Goal: Task Accomplishment & Management: Use online tool/utility

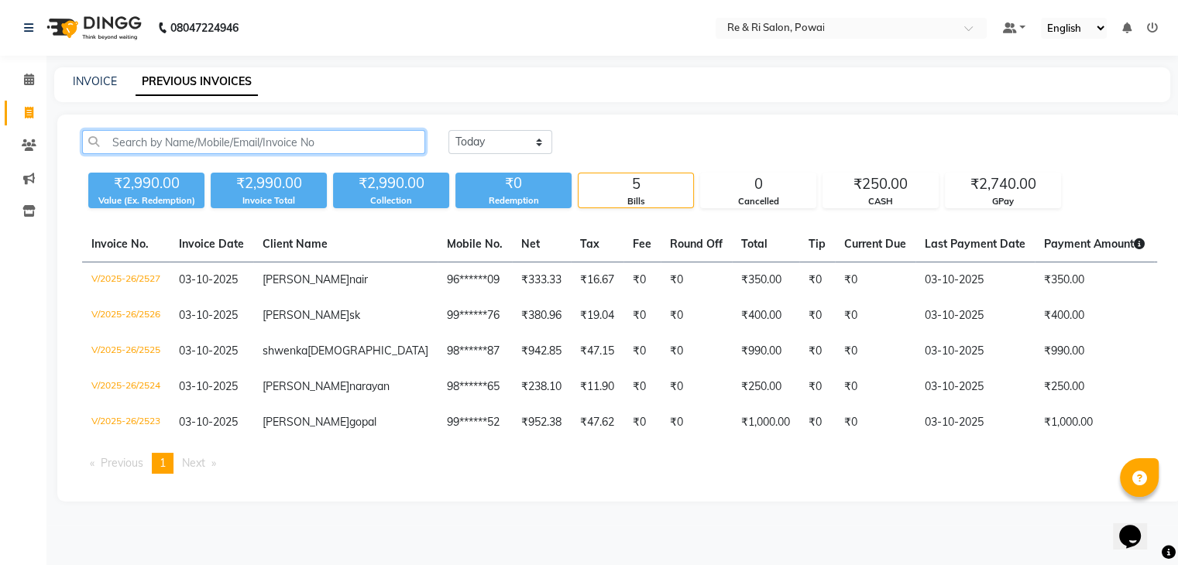
click at [129, 145] on input "text" at bounding box center [253, 142] width 343 height 24
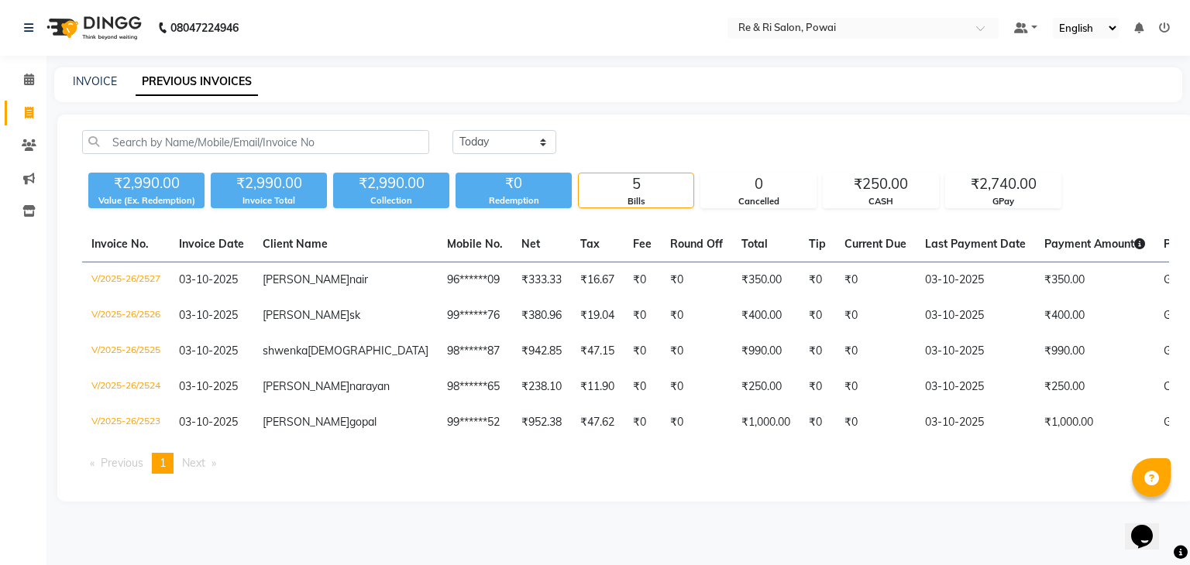
select select "5364"
select select "service"
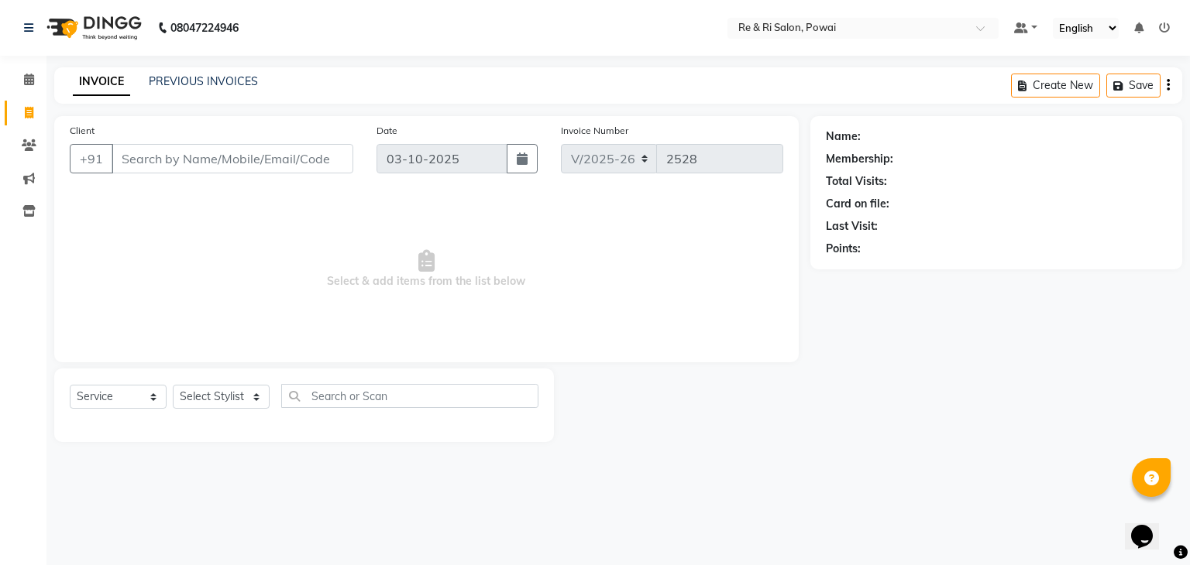
click at [138, 158] on input "Client" at bounding box center [233, 158] width 242 height 29
type input "s"
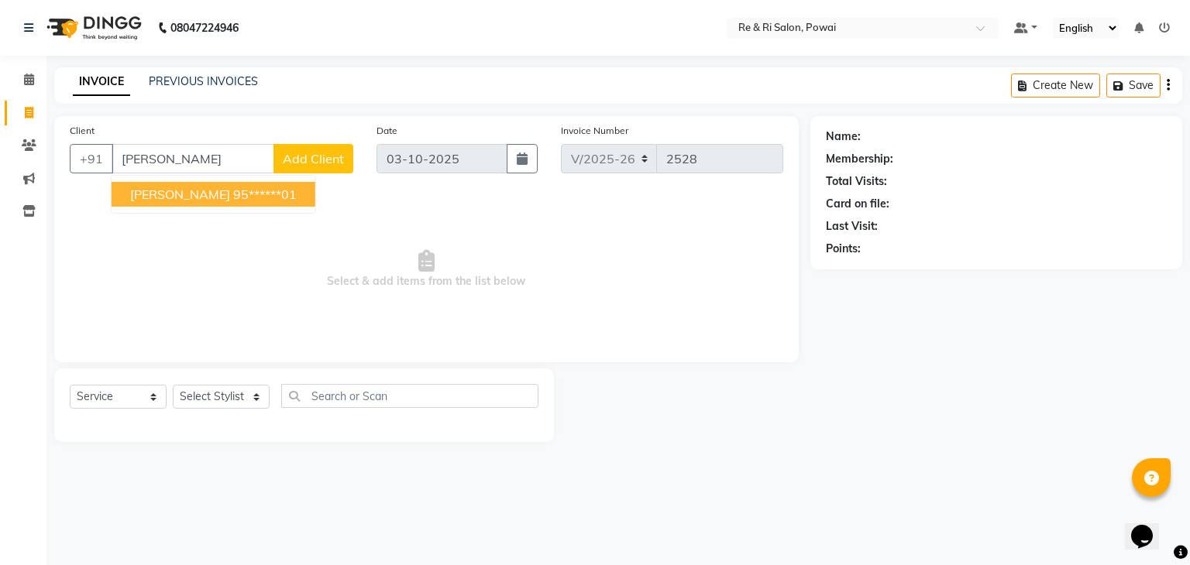
click at [158, 201] on span "[PERSON_NAME]" at bounding box center [180, 194] width 100 height 15
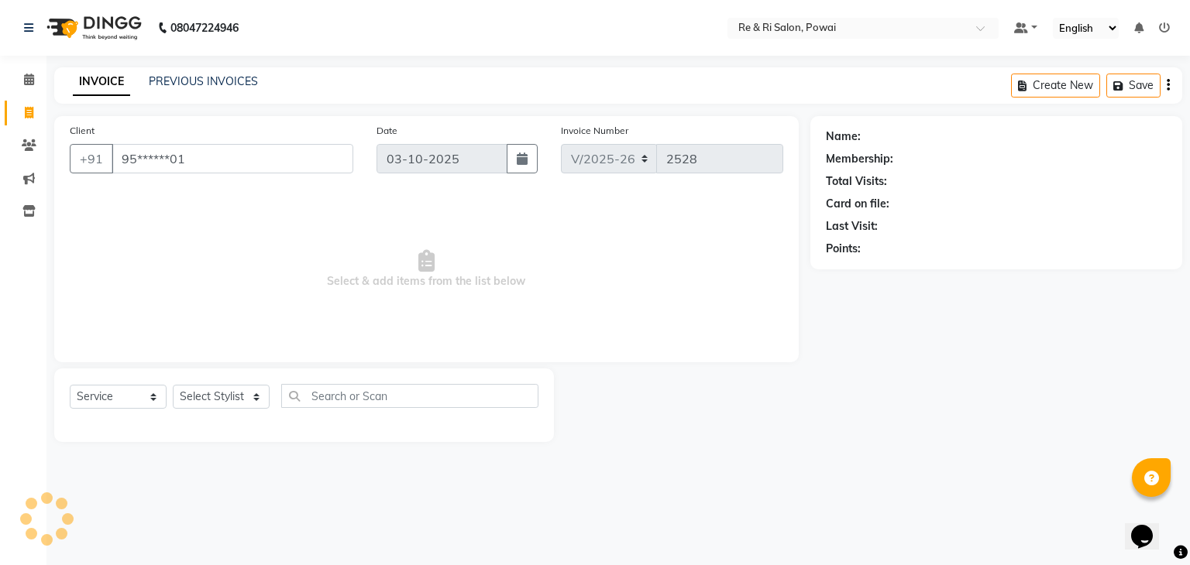
type input "95******01"
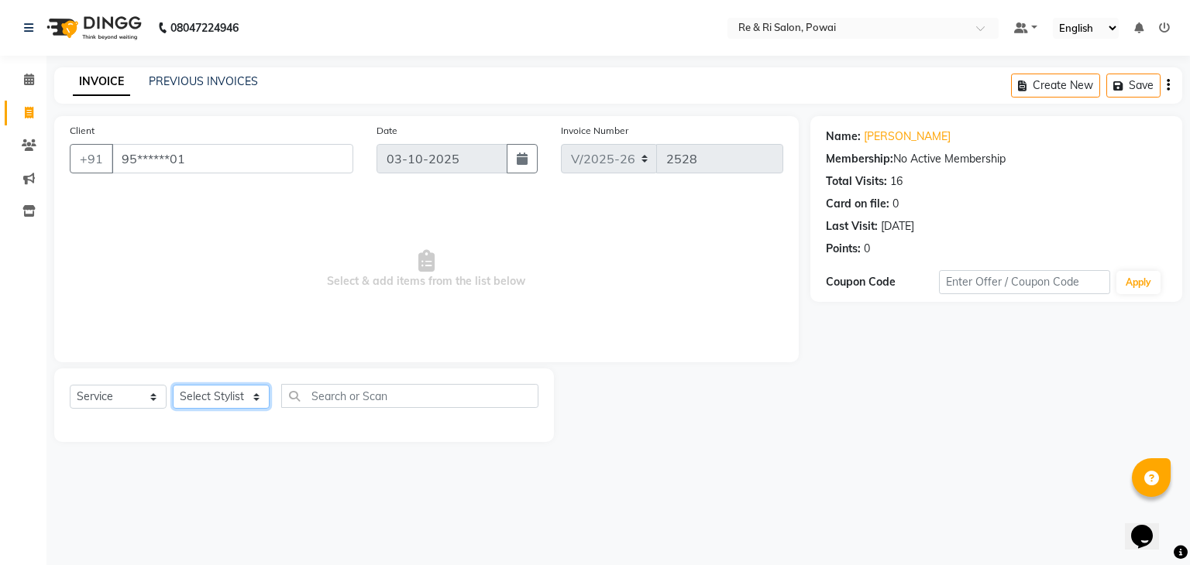
click at [257, 404] on select "Select Stylist [PERSON_NAME] Danish Poonam [PERSON_NAME] [PERSON_NAME] [PERSON_…" at bounding box center [221, 397] width 97 height 24
select select "63988"
click at [173, 386] on select "Select Stylist [PERSON_NAME] Danish Poonam [PERSON_NAME] [PERSON_NAME] [PERSON_…" at bounding box center [221, 397] width 97 height 24
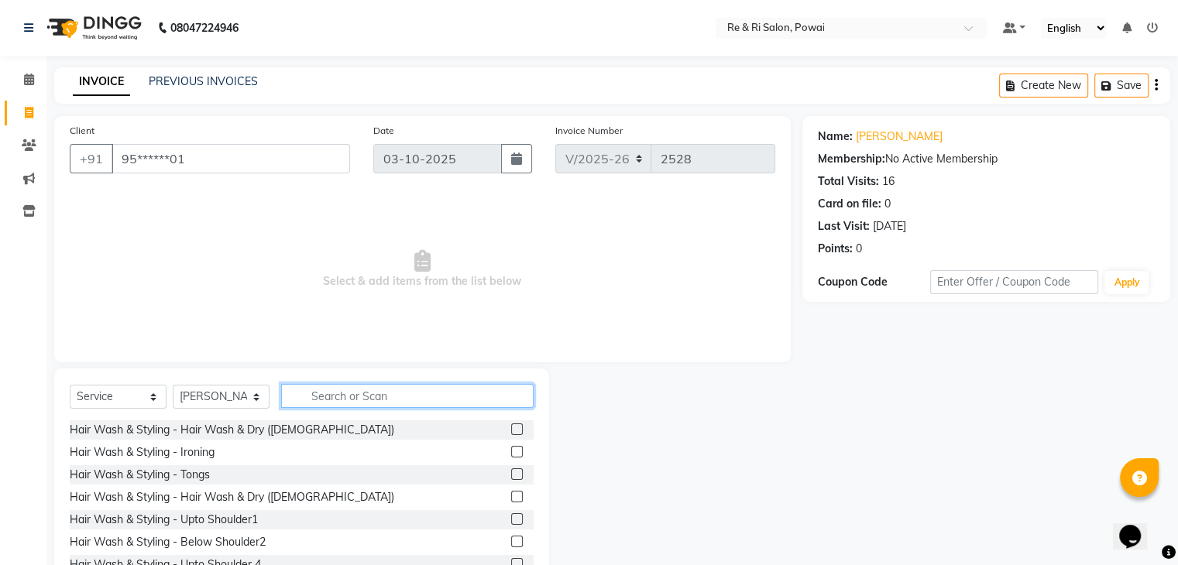
click at [363, 397] on input "text" at bounding box center [407, 396] width 253 height 24
click at [354, 403] on input "hair" at bounding box center [396, 396] width 231 height 24
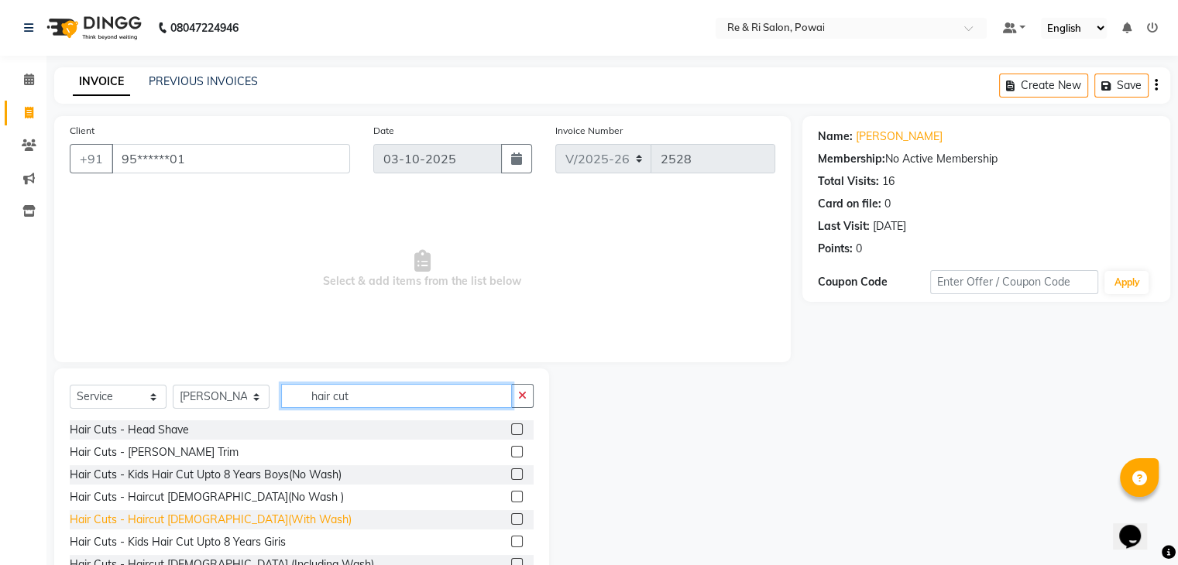
type input "hair cut"
click at [149, 523] on div "Hair Cuts - Haircut [DEMOGRAPHIC_DATA](With Wash)" at bounding box center [211, 520] width 282 height 16
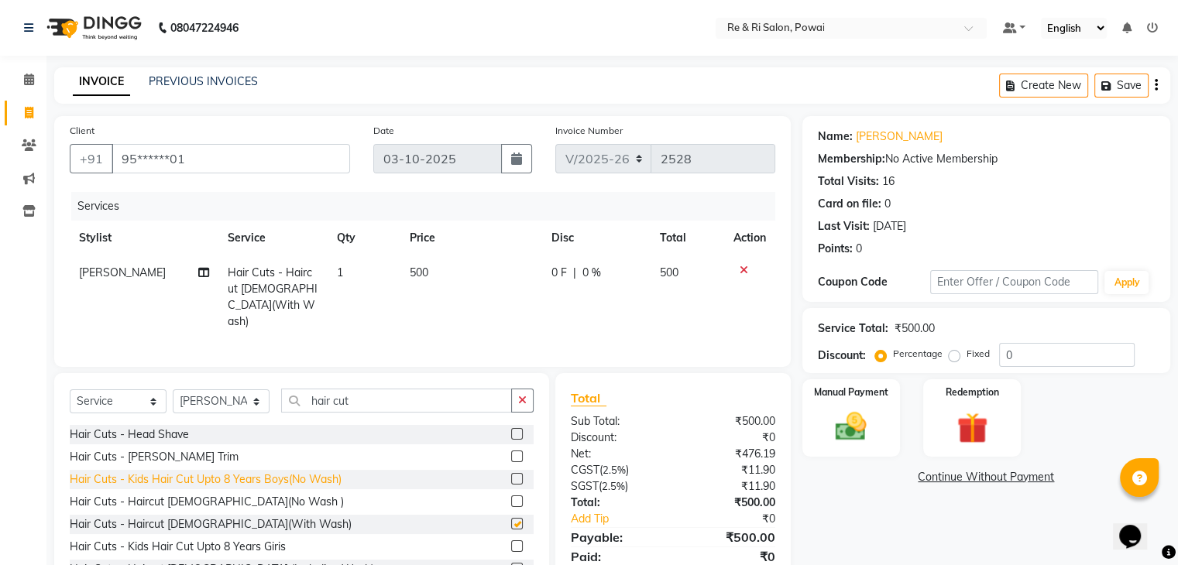
checkbox input "false"
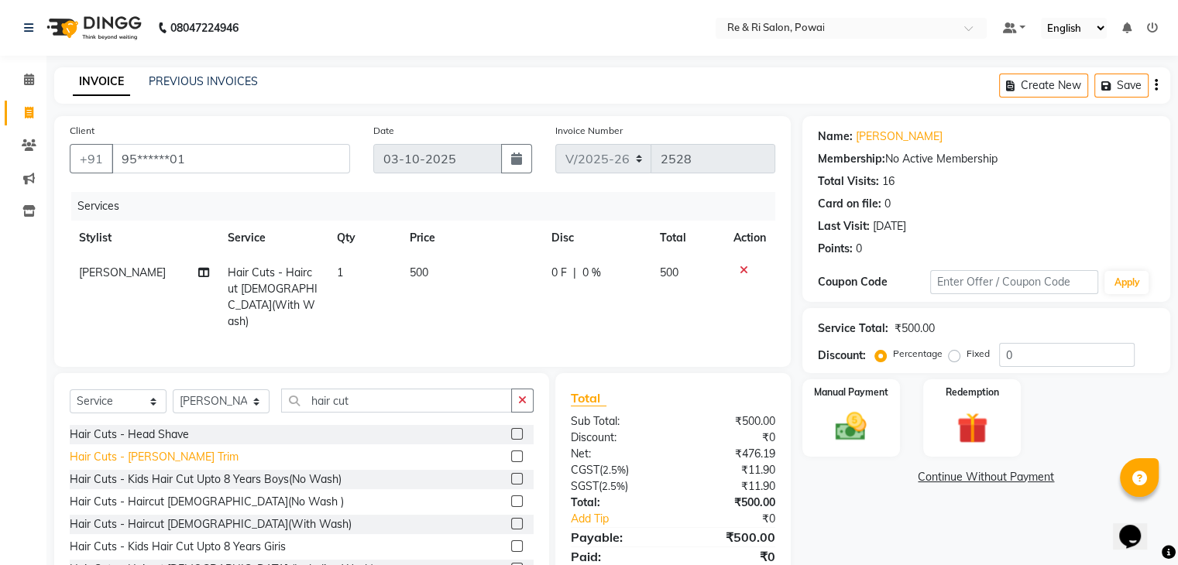
click at [139, 451] on div "Hair Cuts - [PERSON_NAME] Trim" at bounding box center [154, 457] width 169 height 16
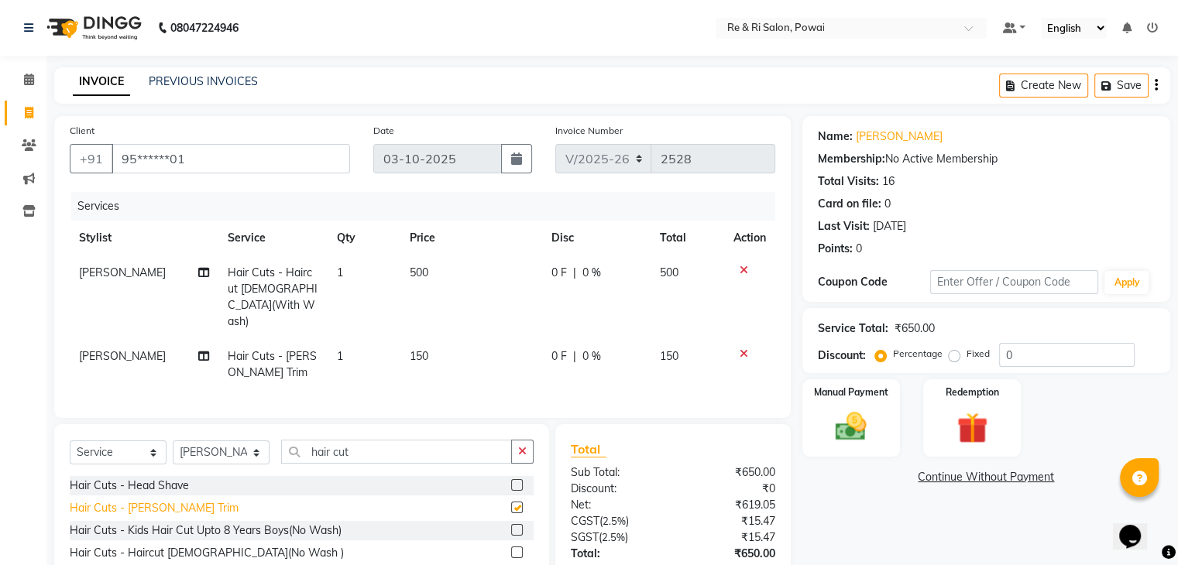
checkbox input "false"
click at [562, 273] on span "0 F" at bounding box center [559, 273] width 15 height 16
select select "63988"
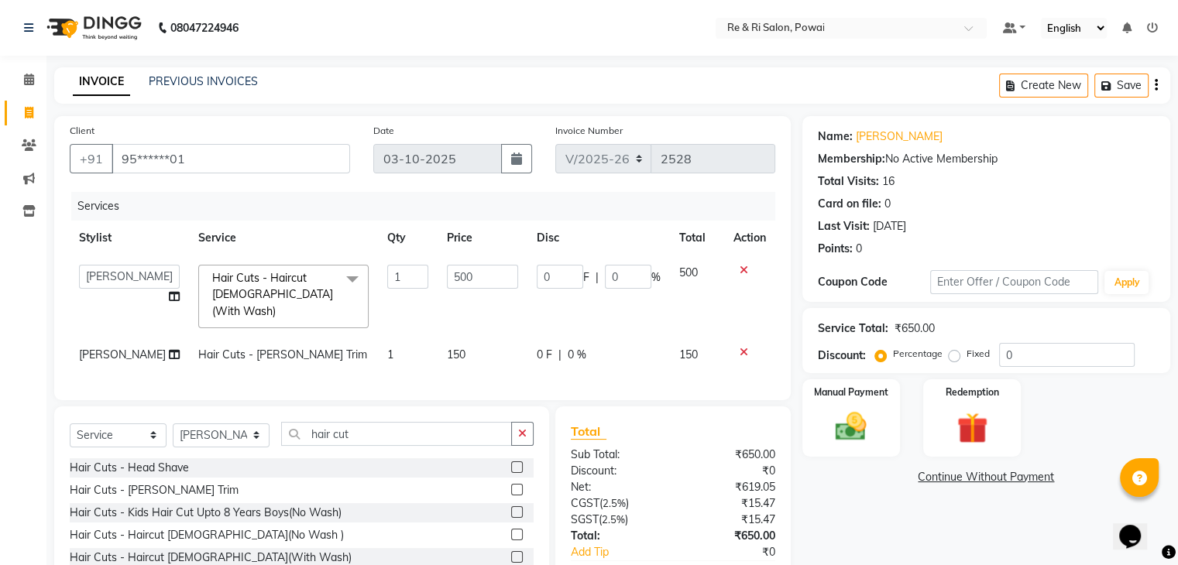
click at [746, 269] on icon at bounding box center [744, 270] width 9 height 11
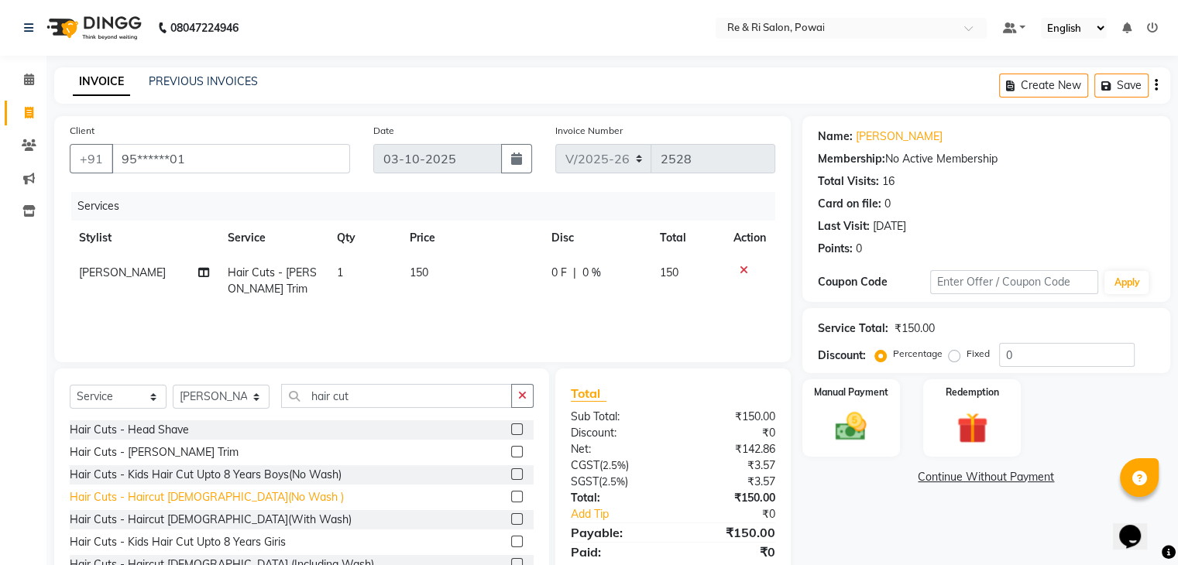
click at [176, 493] on div "Hair Cuts - Haircut [DEMOGRAPHIC_DATA](No Wash )" at bounding box center [207, 498] width 274 height 16
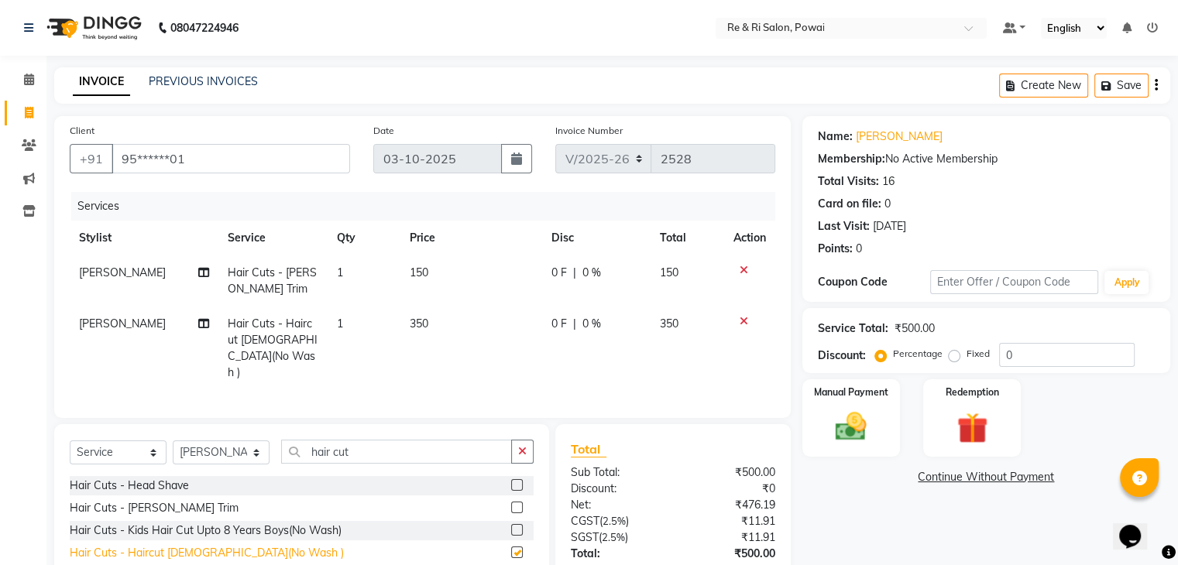
checkbox input "false"
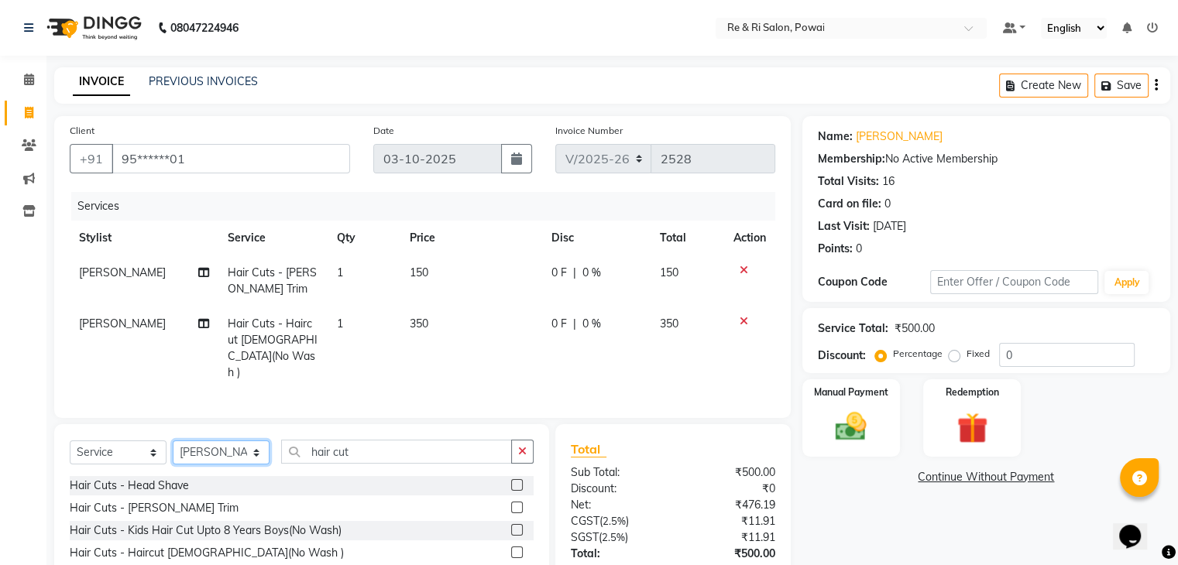
click at [254, 441] on select "Select Stylist [PERSON_NAME] Danish Poonam [PERSON_NAME] [PERSON_NAME] [PERSON_…" at bounding box center [221, 453] width 97 height 24
select select "90547"
click at [173, 441] on select "Select Stylist [PERSON_NAME] Danish Poonam [PERSON_NAME] [PERSON_NAME] [PERSON_…" at bounding box center [221, 453] width 97 height 24
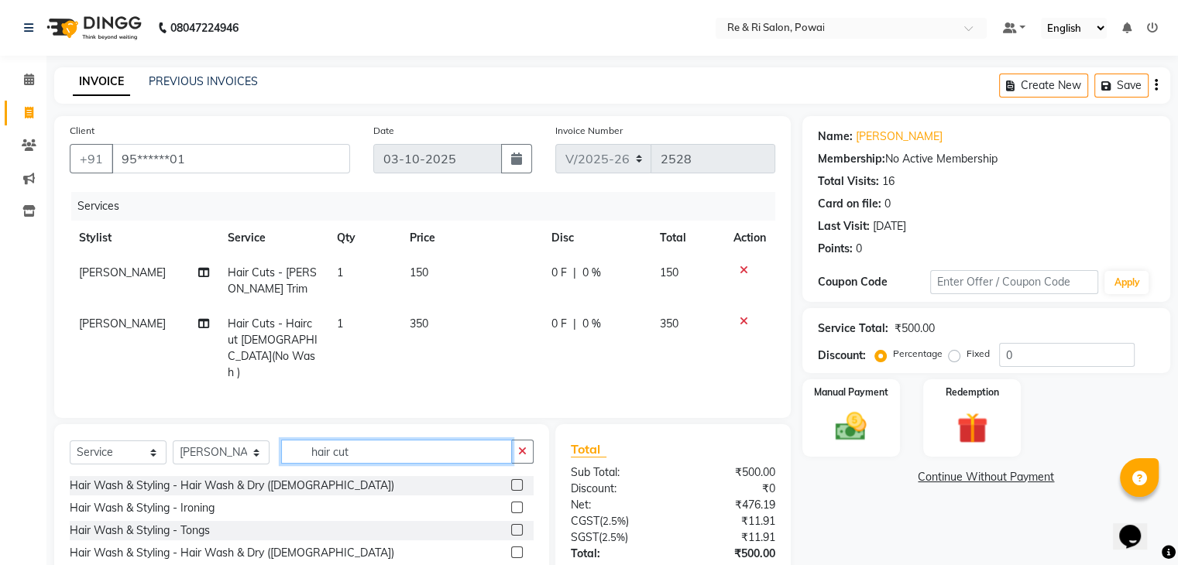
click at [364, 440] on input "hair cut" at bounding box center [396, 452] width 231 height 24
type input "h"
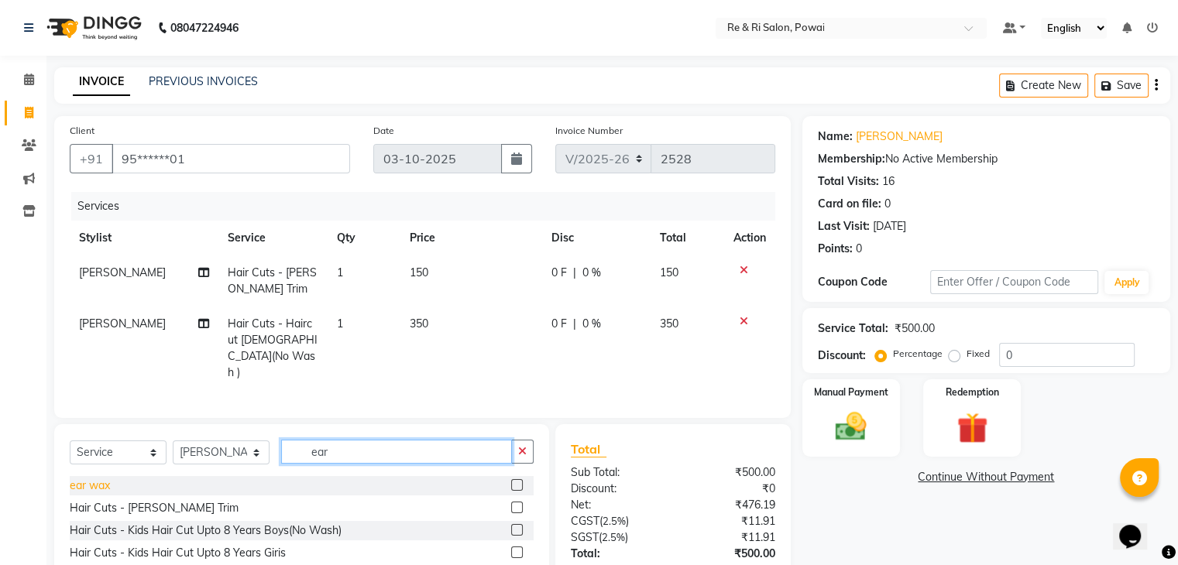
type input "ear"
click at [94, 478] on div "ear wax" at bounding box center [90, 486] width 40 height 16
checkbox input "false"
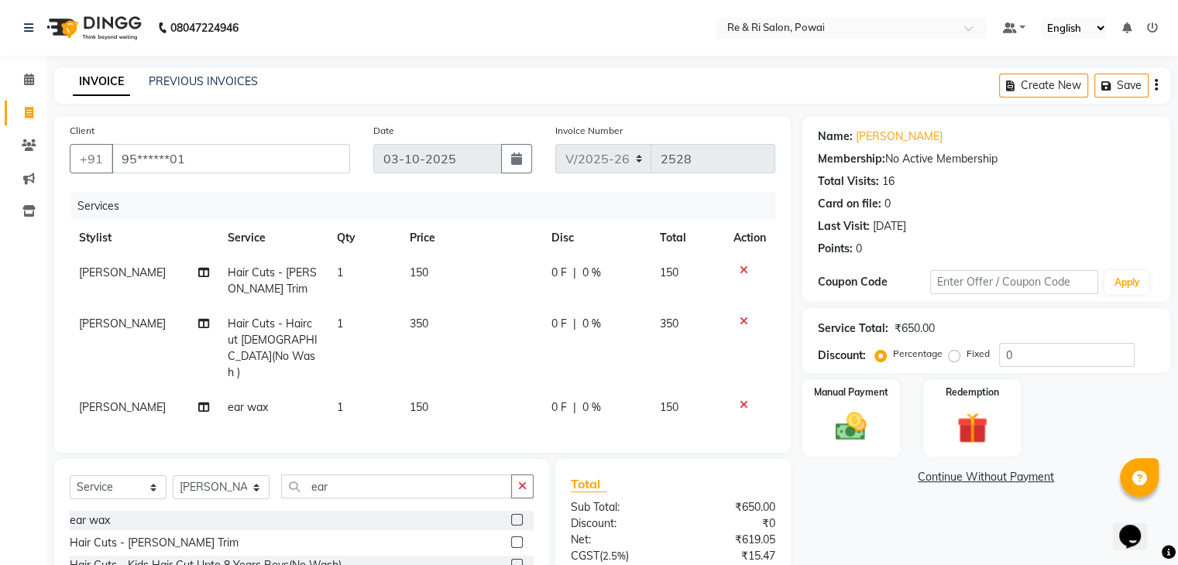
click at [561, 400] on span "0 F" at bounding box center [559, 408] width 15 height 16
select select "90547"
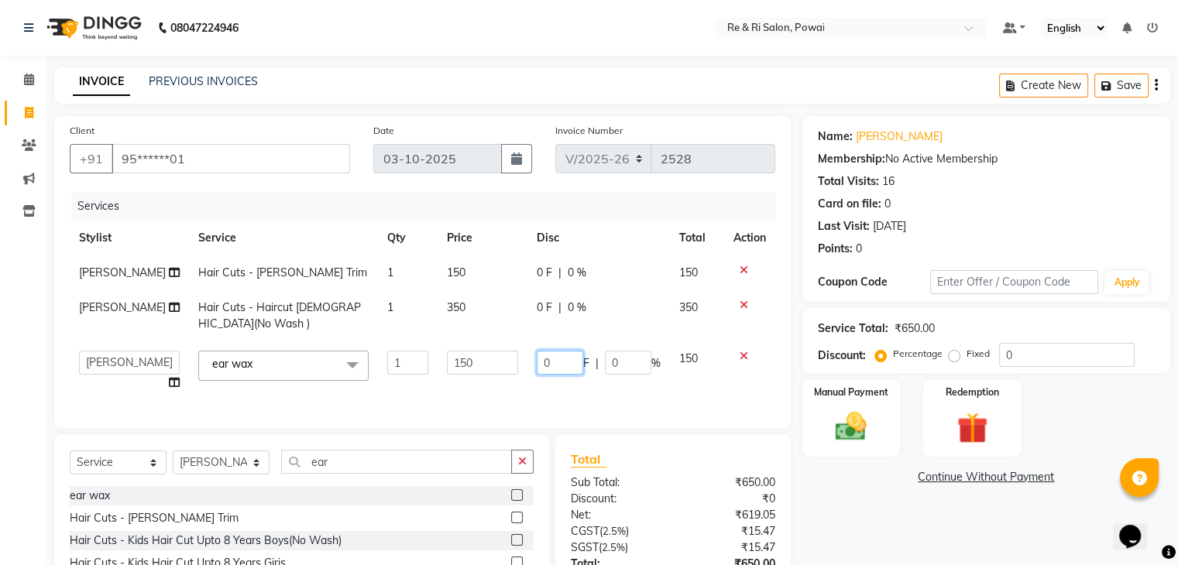
click at [558, 361] on input "0" at bounding box center [560, 363] width 46 height 24
click at [558, 361] on input "100" at bounding box center [560, 363] width 46 height 24
click at [558, 361] on input "10" at bounding box center [560, 363] width 46 height 24
type input "1"
type input "50"
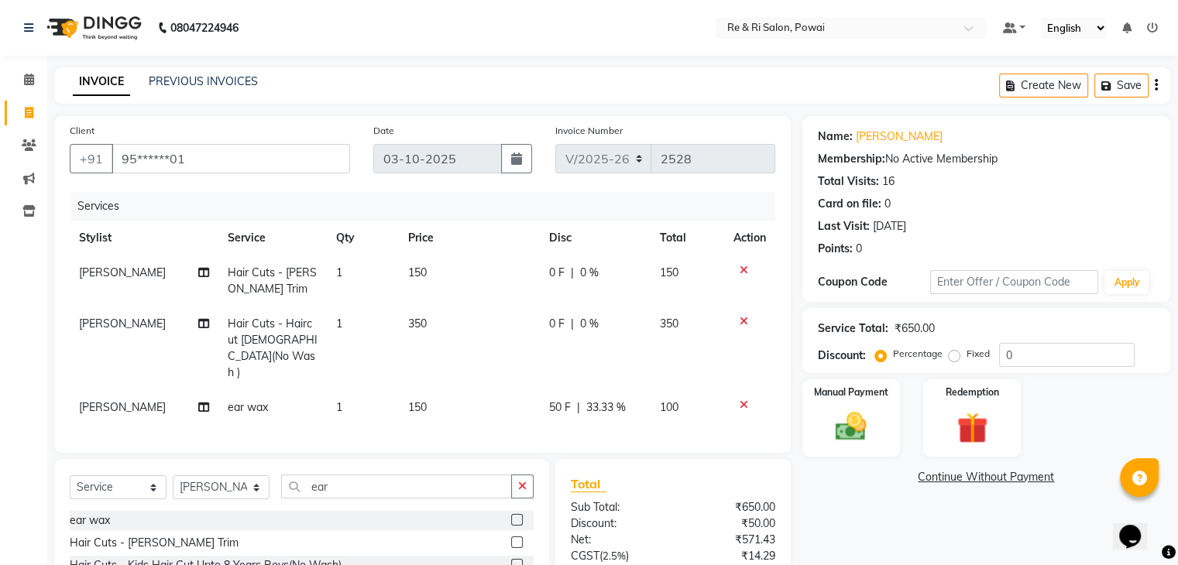
click at [548, 306] on tbody "Salman Hair Cuts - [PERSON_NAME] Trim 1 150 0 F | 0 % 150 Salman Hair Cuts - Ha…" at bounding box center [423, 341] width 706 height 170
click at [559, 325] on span "0 F" at bounding box center [556, 324] width 15 height 16
select select "63988"
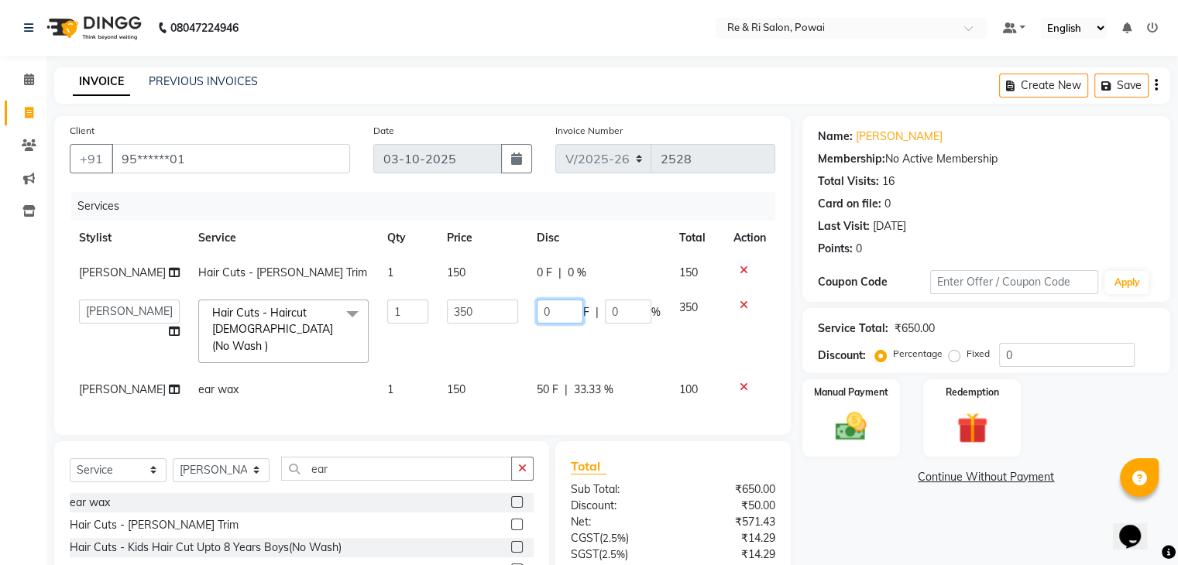
click at [555, 314] on input "0" at bounding box center [560, 312] width 46 height 24
type input "100"
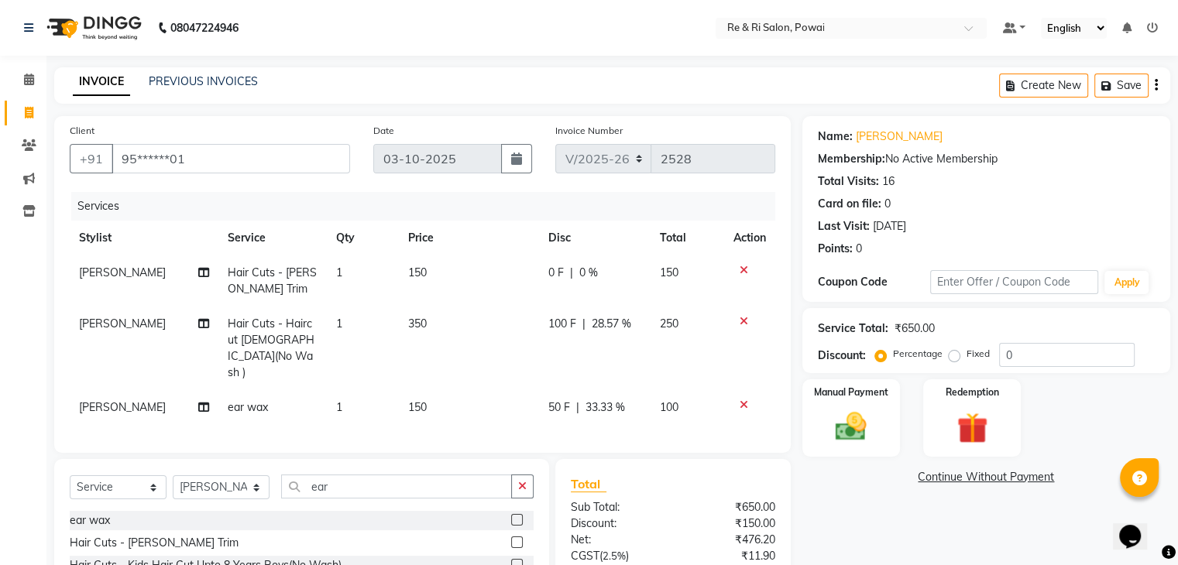
click at [686, 304] on tbody "Salman Hair Cuts - [PERSON_NAME] Trim 1 150 0 F | 0 % 150 Salman Hair Cuts - Ha…" at bounding box center [423, 341] width 706 height 170
click at [842, 403] on div "Manual Payment" at bounding box center [850, 418] width 101 height 80
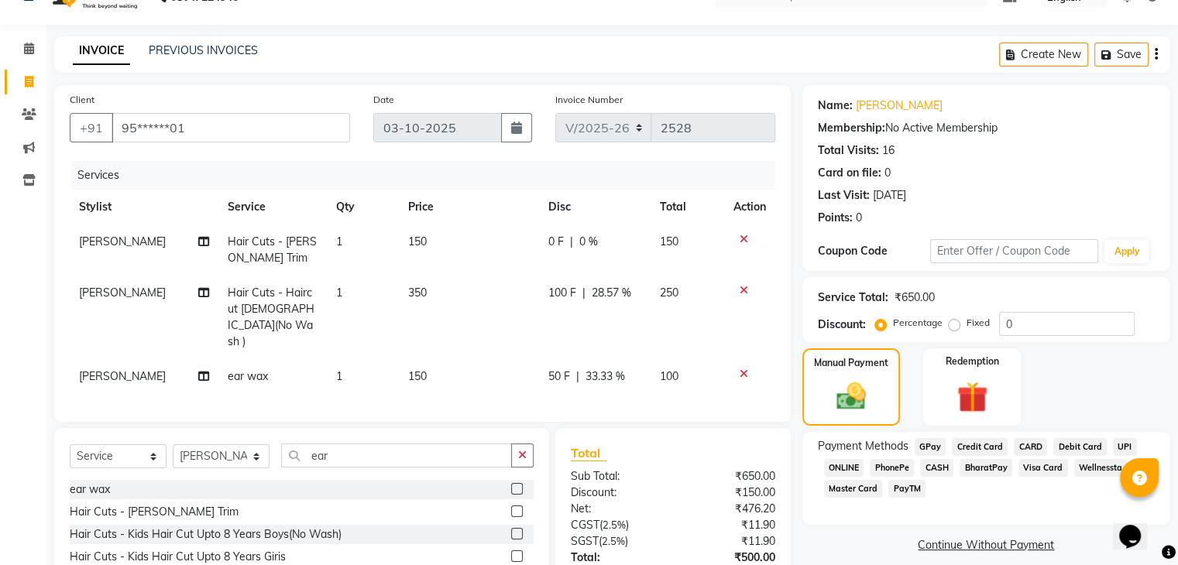
scroll to position [125, 0]
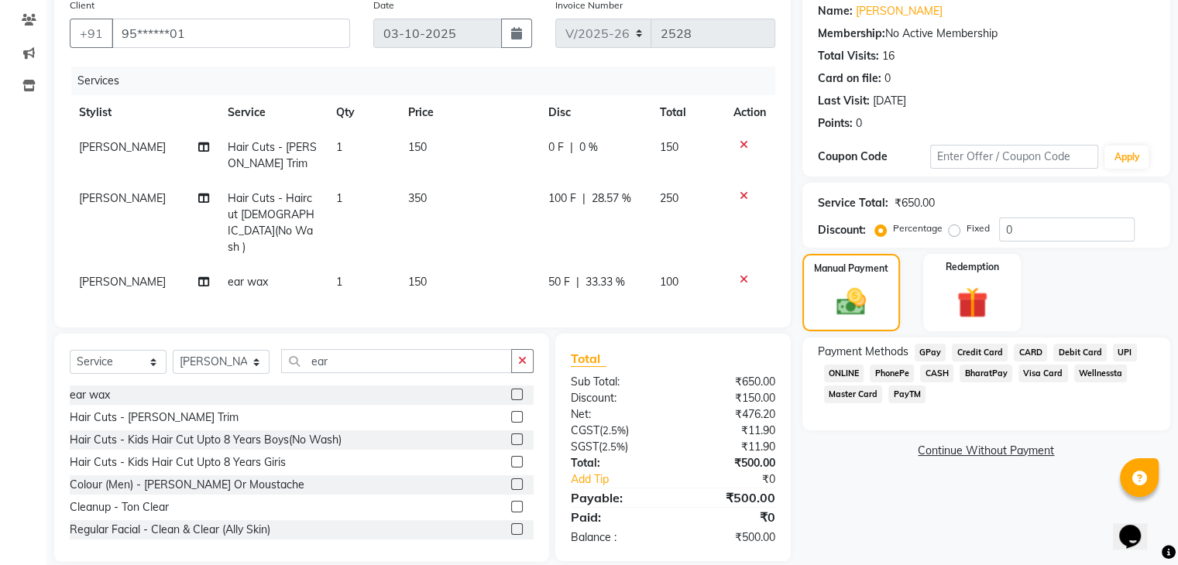
click at [928, 351] on span "GPay" at bounding box center [931, 353] width 32 height 18
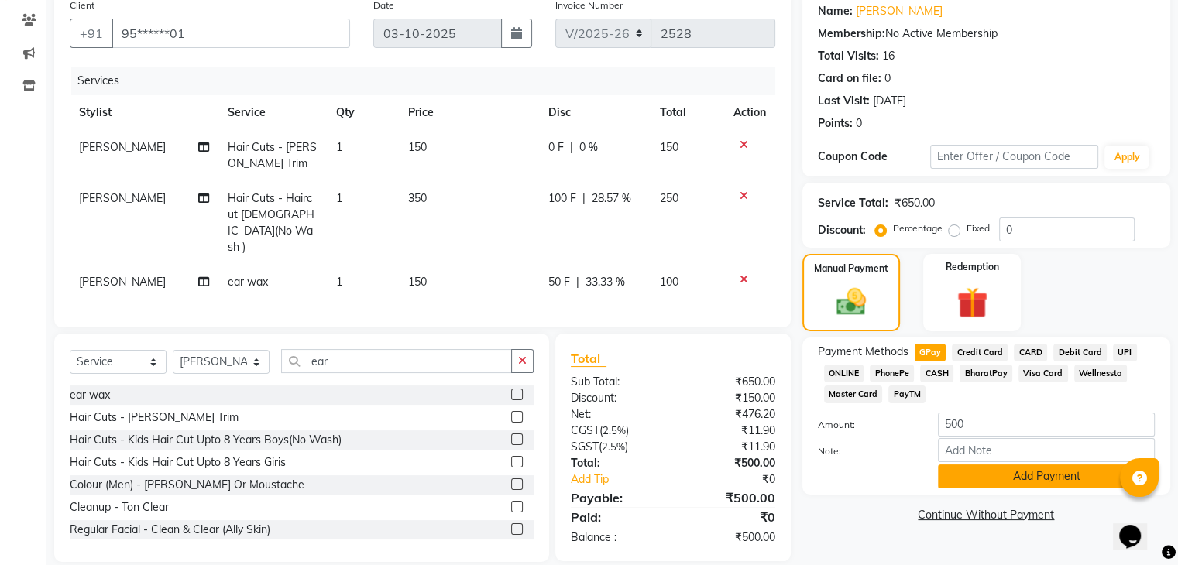
click at [991, 483] on button "Add Payment" at bounding box center [1046, 477] width 217 height 24
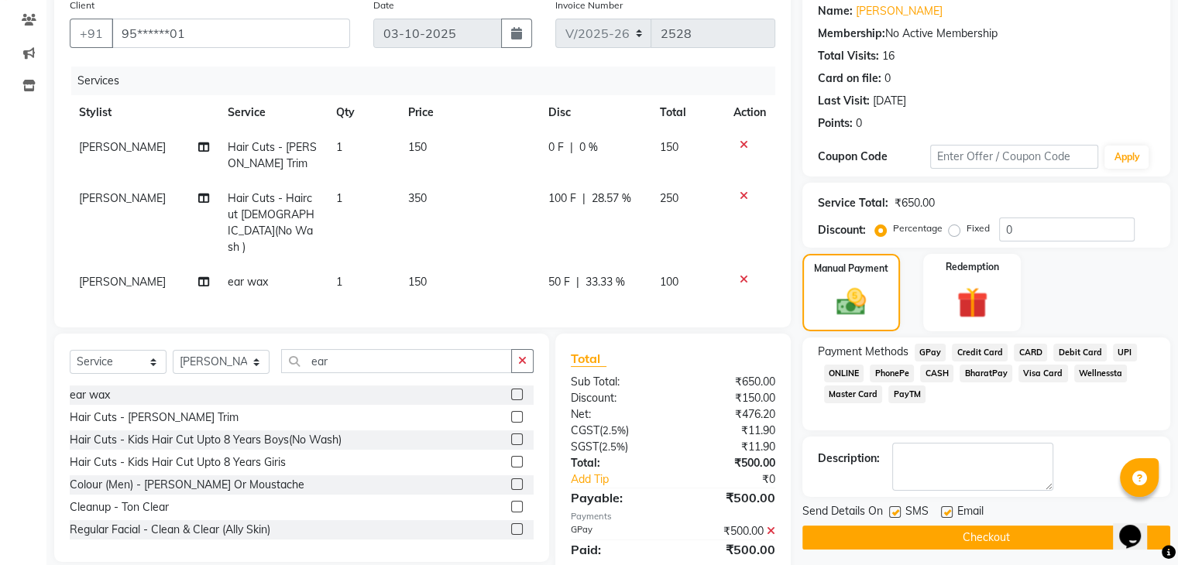
click at [948, 514] on label at bounding box center [947, 513] width 12 height 12
click at [948, 514] on input "checkbox" at bounding box center [946, 513] width 10 height 10
checkbox input "false"
click at [893, 513] on label at bounding box center [895, 513] width 12 height 12
click at [893, 513] on input "checkbox" at bounding box center [894, 513] width 10 height 10
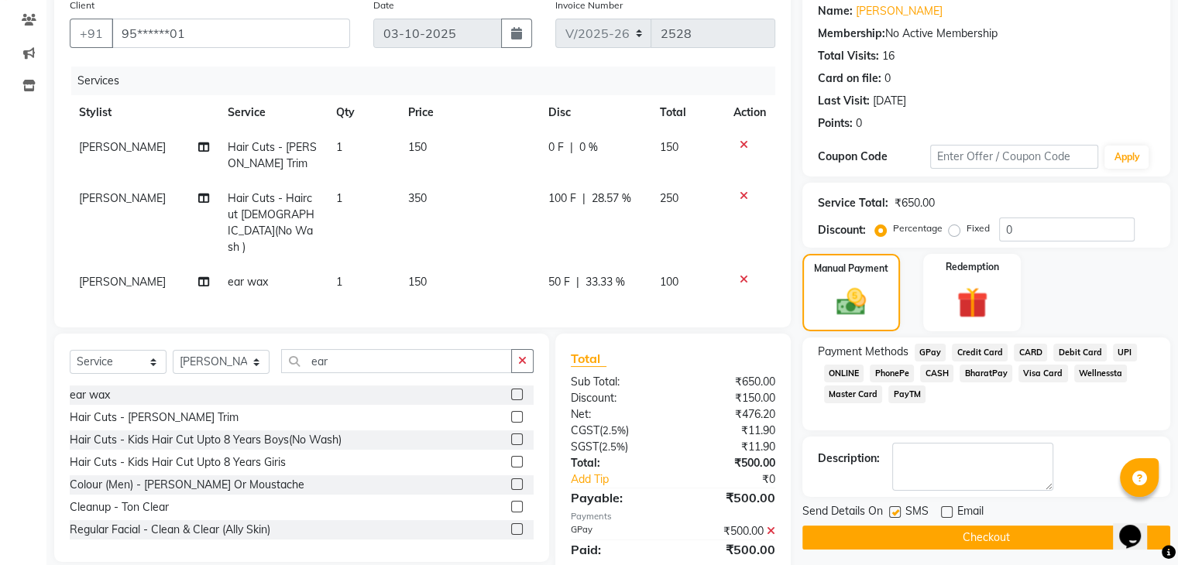
checkbox input "false"
click at [901, 540] on button "Checkout" at bounding box center [986, 538] width 368 height 24
